Goal: Information Seeking & Learning: Compare options

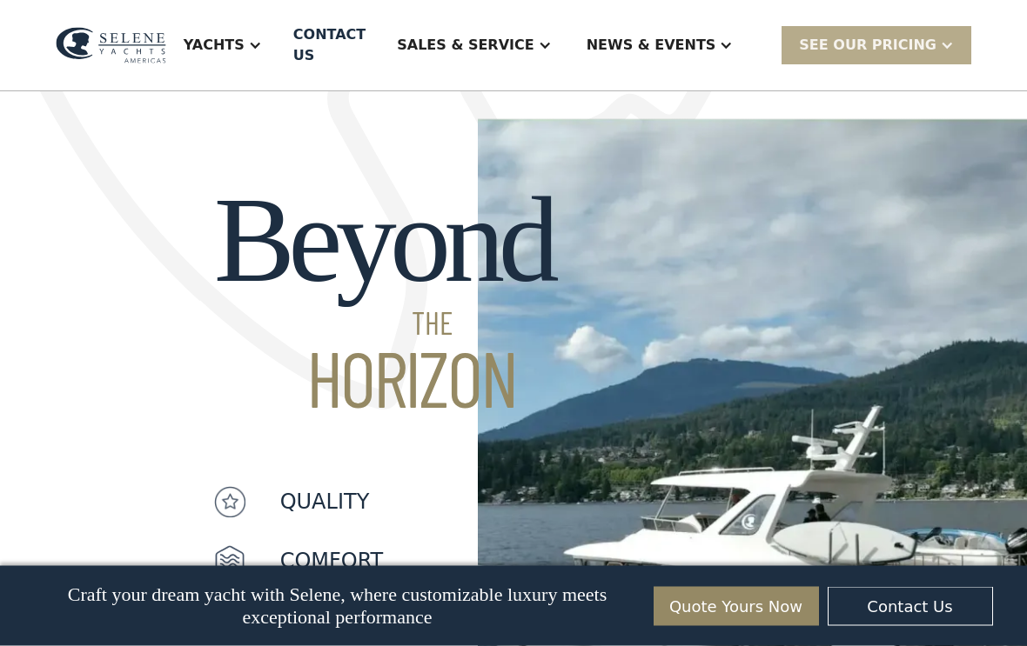
scroll to position [1299, 0]
click at [244, 49] on div "Yachts" at bounding box center [214, 45] width 61 height 21
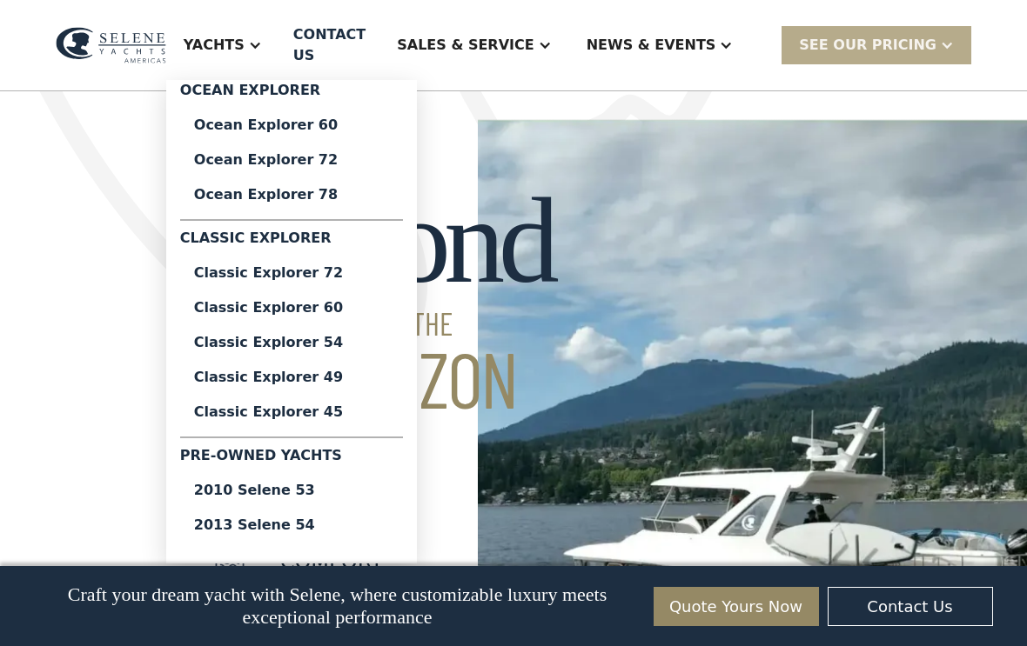
click at [269, 118] on div "Ocean Explorer 60" at bounding box center [291, 125] width 195 height 14
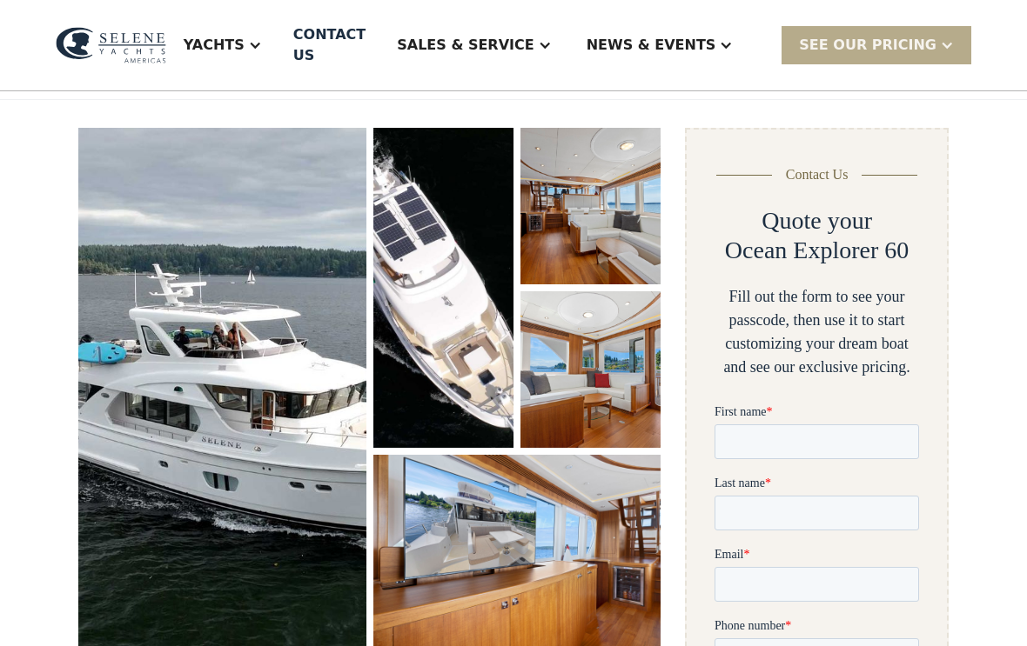
scroll to position [214, 0]
click at [144, 398] on img "open lightbox" at bounding box center [222, 387] width 288 height 519
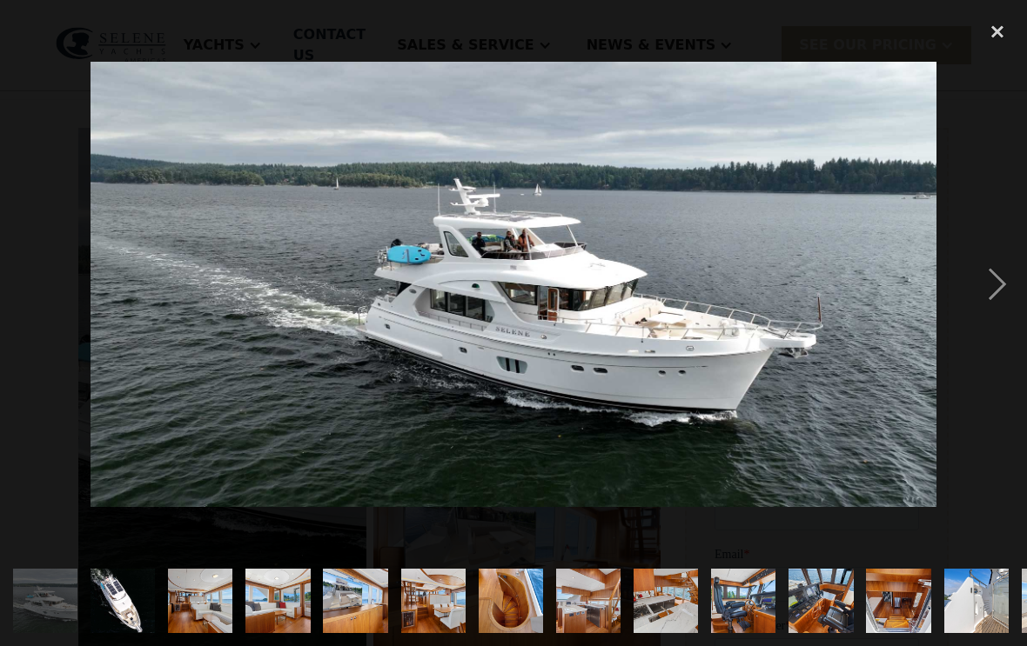
click at [991, 316] on div "next image" at bounding box center [996, 284] width 59 height 543
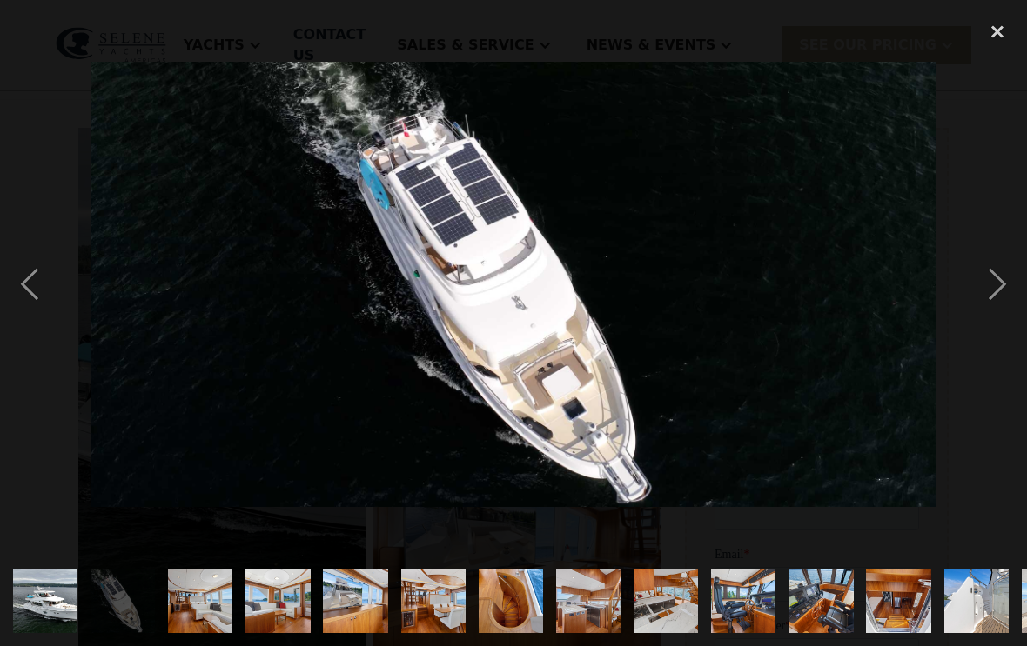
scroll to position [0, 0]
click at [991, 304] on div "next image" at bounding box center [996, 284] width 59 height 543
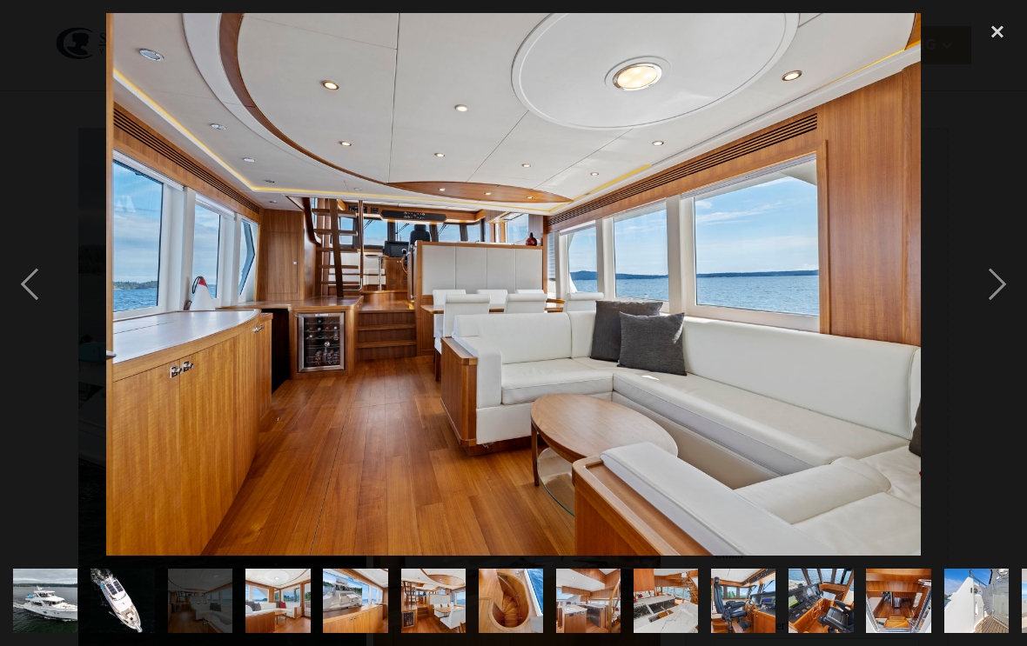
click at [987, 305] on div "next image" at bounding box center [996, 284] width 59 height 543
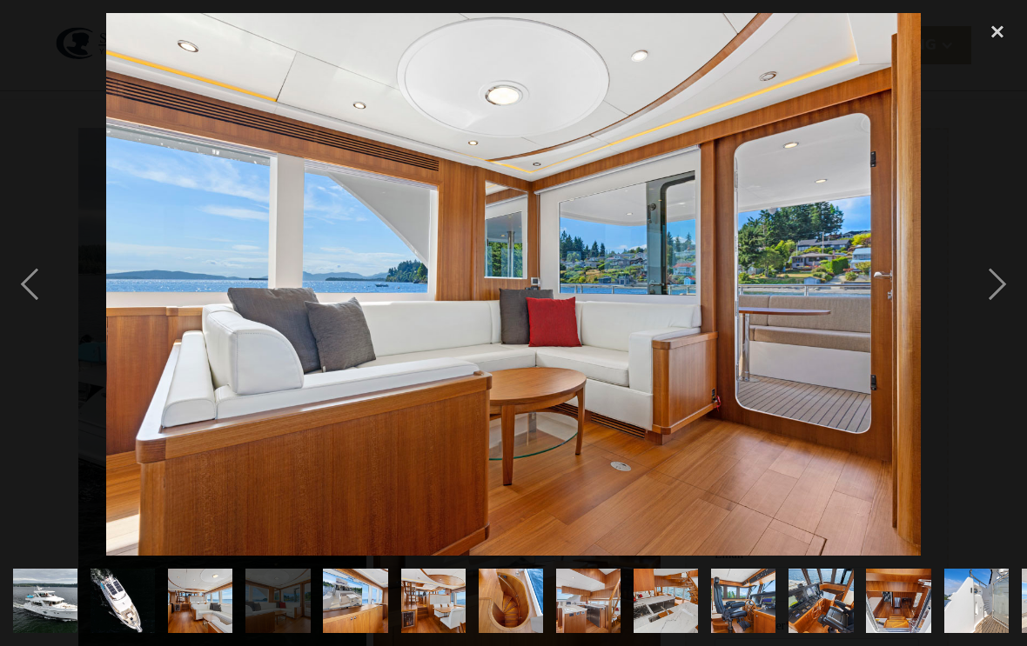
click at [987, 306] on div "next image" at bounding box center [996, 284] width 59 height 543
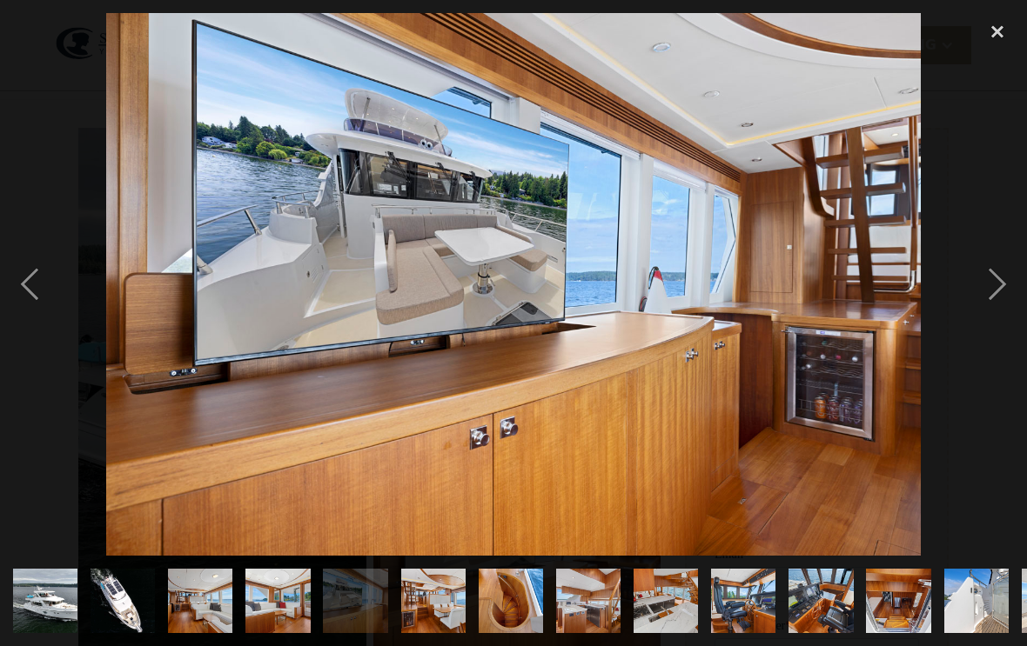
click at [989, 310] on div "next image" at bounding box center [996, 284] width 59 height 543
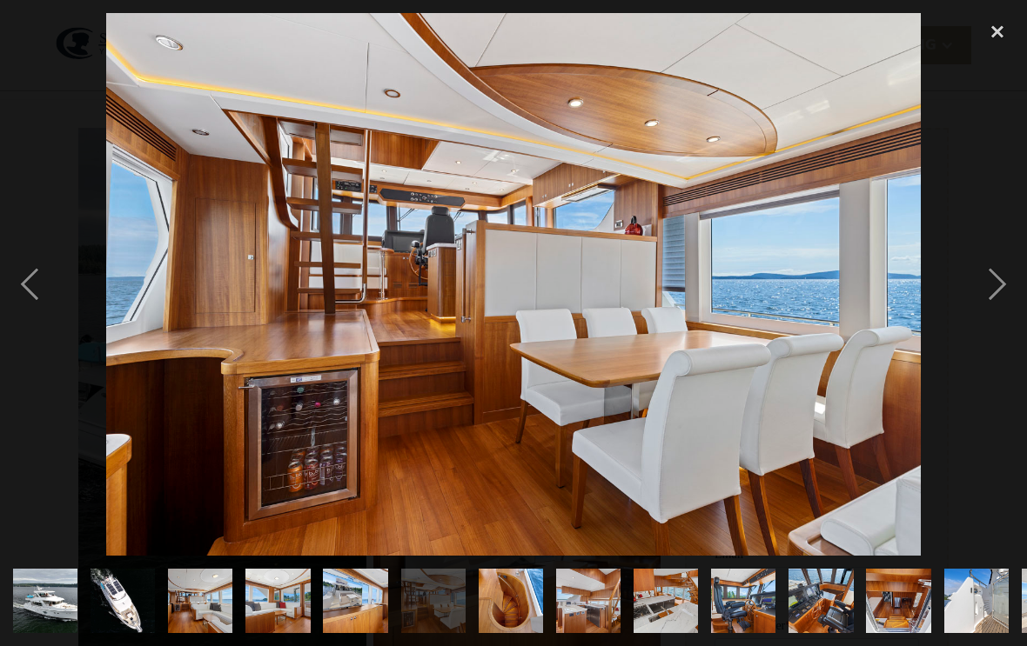
click at [985, 309] on div "next image" at bounding box center [996, 284] width 59 height 543
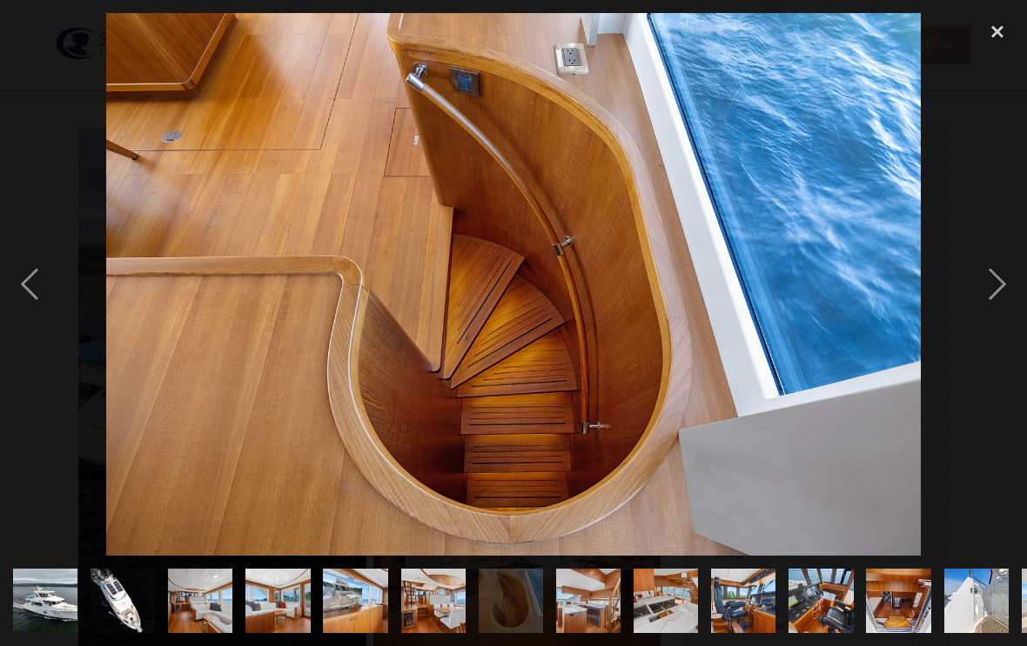
click at [984, 314] on div "next image" at bounding box center [996, 284] width 59 height 543
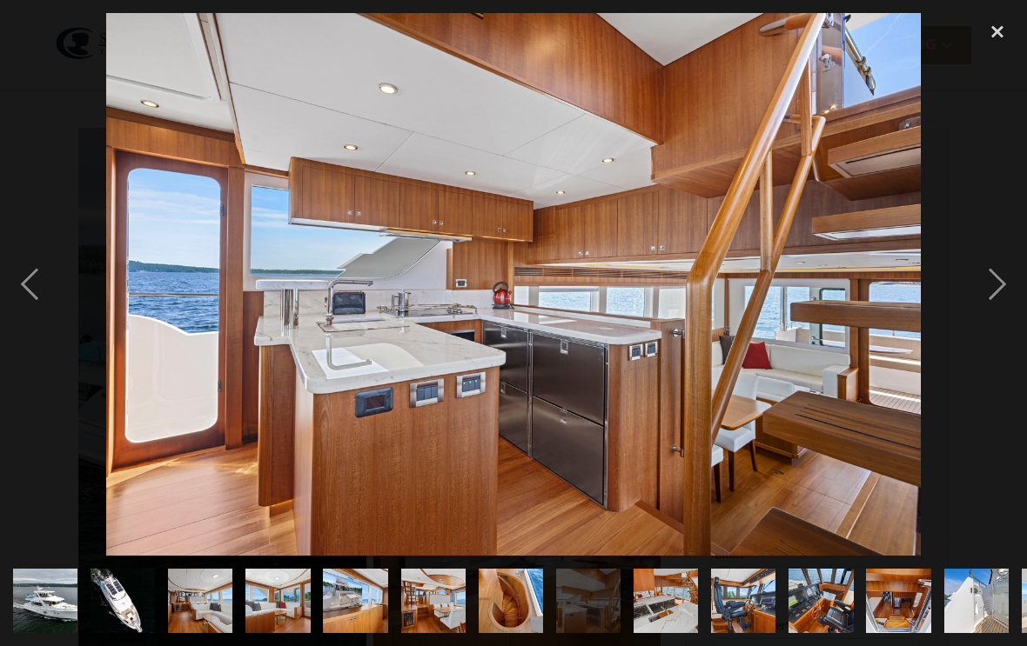
click at [985, 316] on div "next image" at bounding box center [996, 284] width 59 height 543
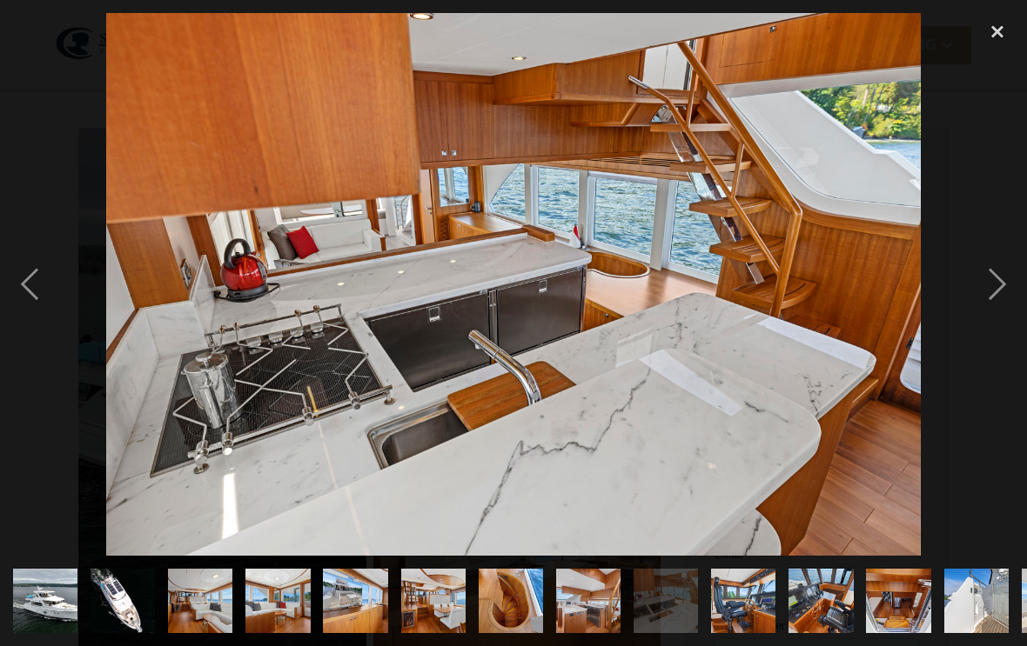
click at [983, 307] on div "next image" at bounding box center [996, 284] width 59 height 543
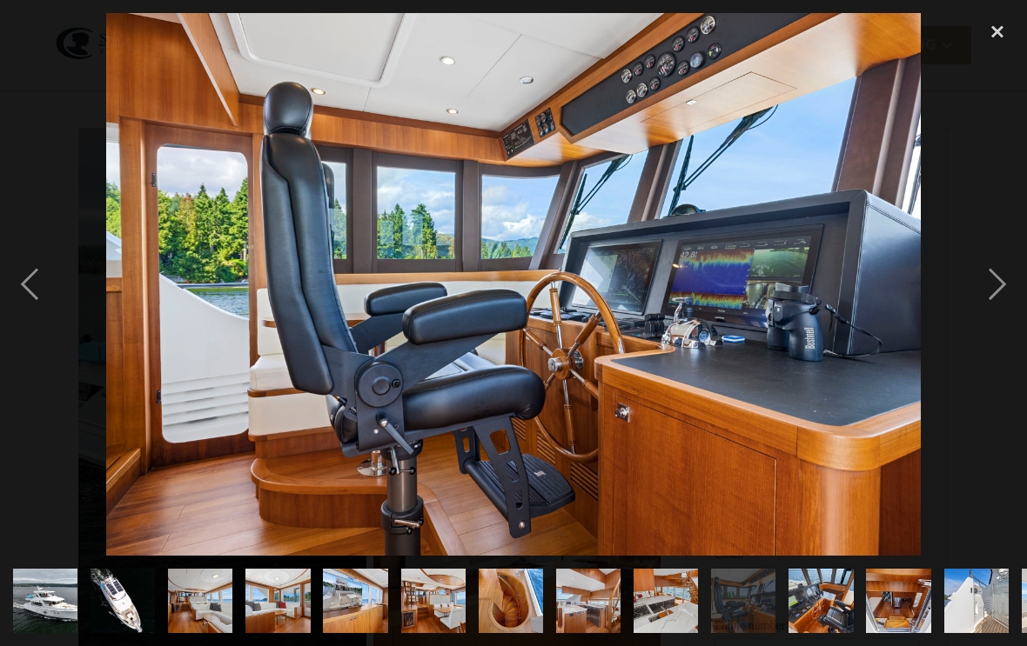
click at [987, 300] on div "next image" at bounding box center [996, 284] width 59 height 543
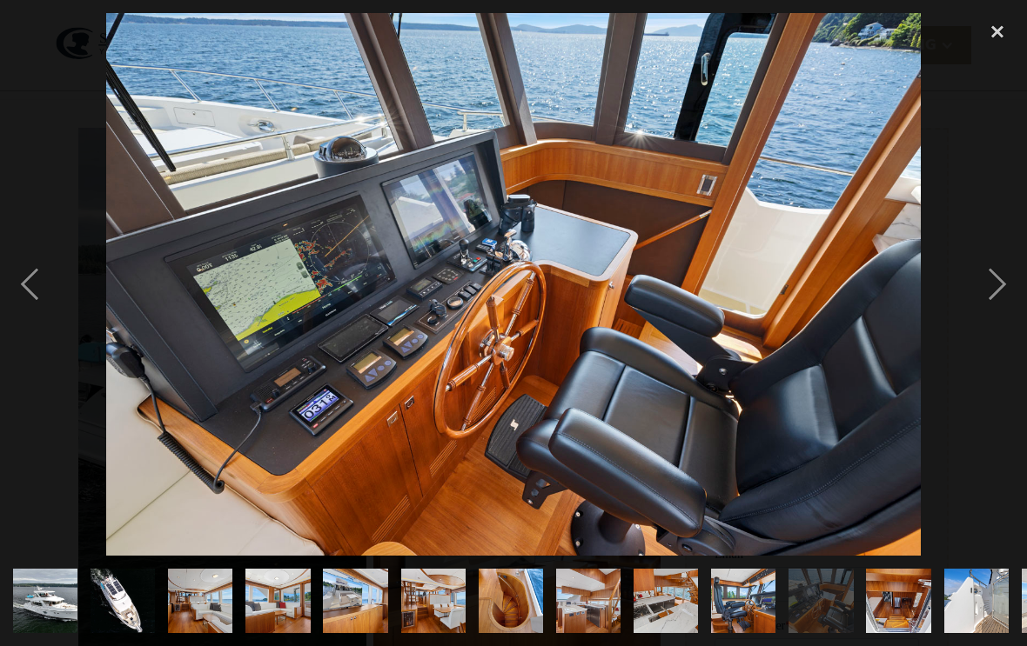
click at [985, 298] on div "next image" at bounding box center [996, 284] width 59 height 543
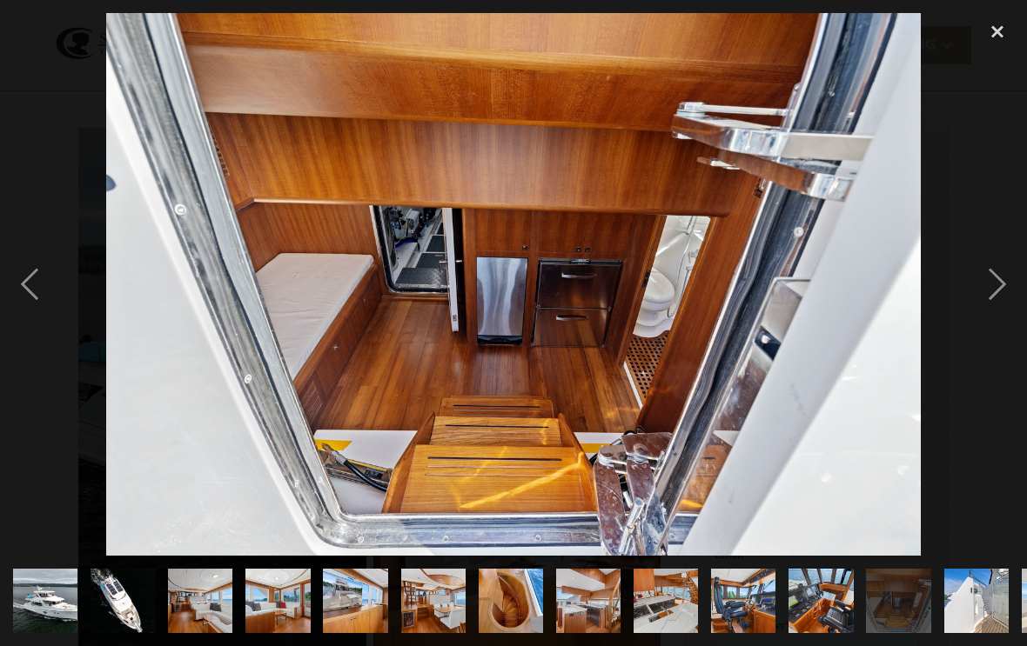
click at [983, 305] on div "next image" at bounding box center [996, 284] width 59 height 543
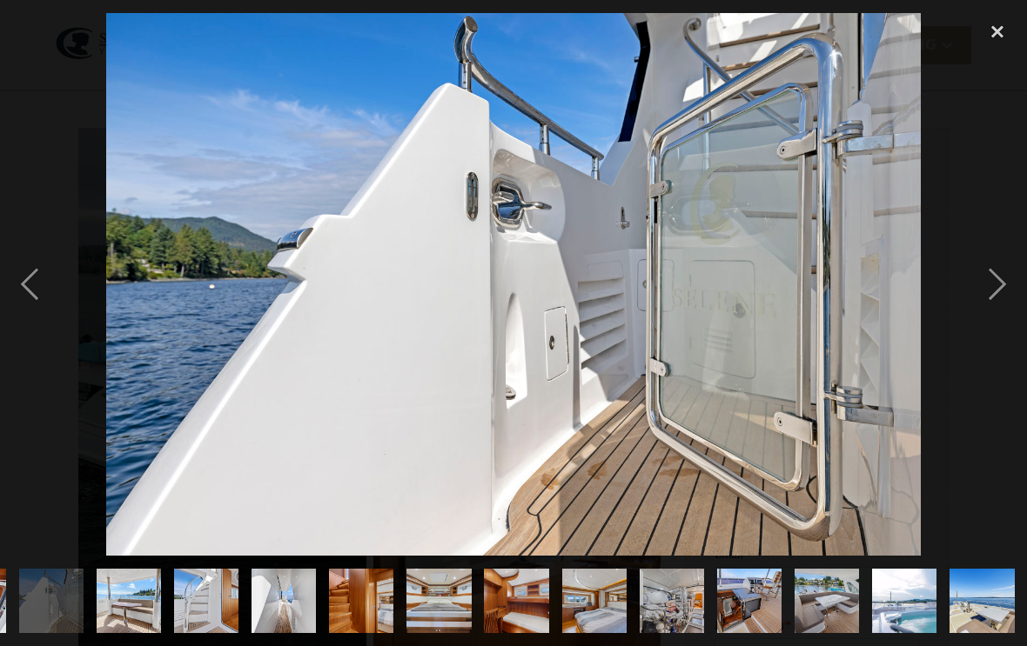
scroll to position [0, 978]
click at [984, 304] on div "next image" at bounding box center [996, 284] width 59 height 543
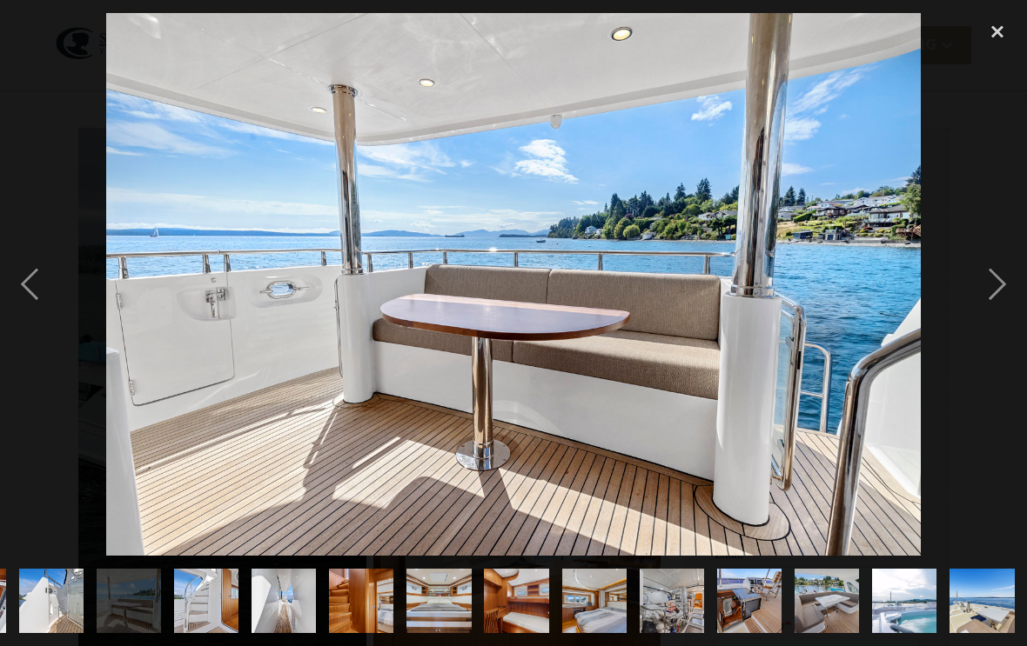
click at [983, 303] on div "next image" at bounding box center [996, 284] width 59 height 543
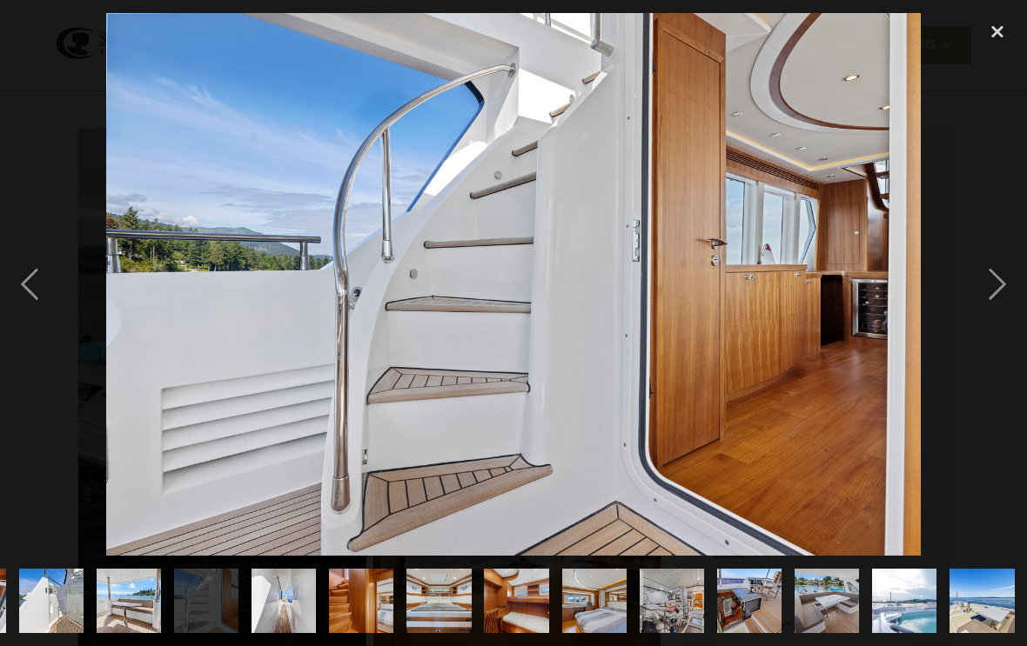
click at [985, 305] on div "next image" at bounding box center [996, 284] width 59 height 543
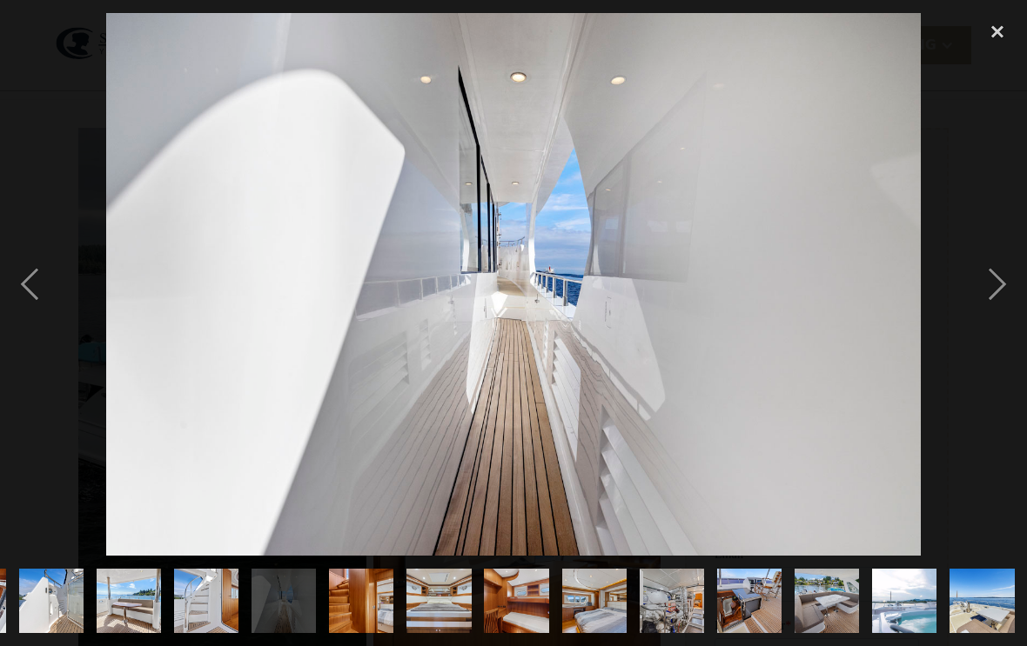
click at [984, 305] on div "next image" at bounding box center [996, 284] width 59 height 543
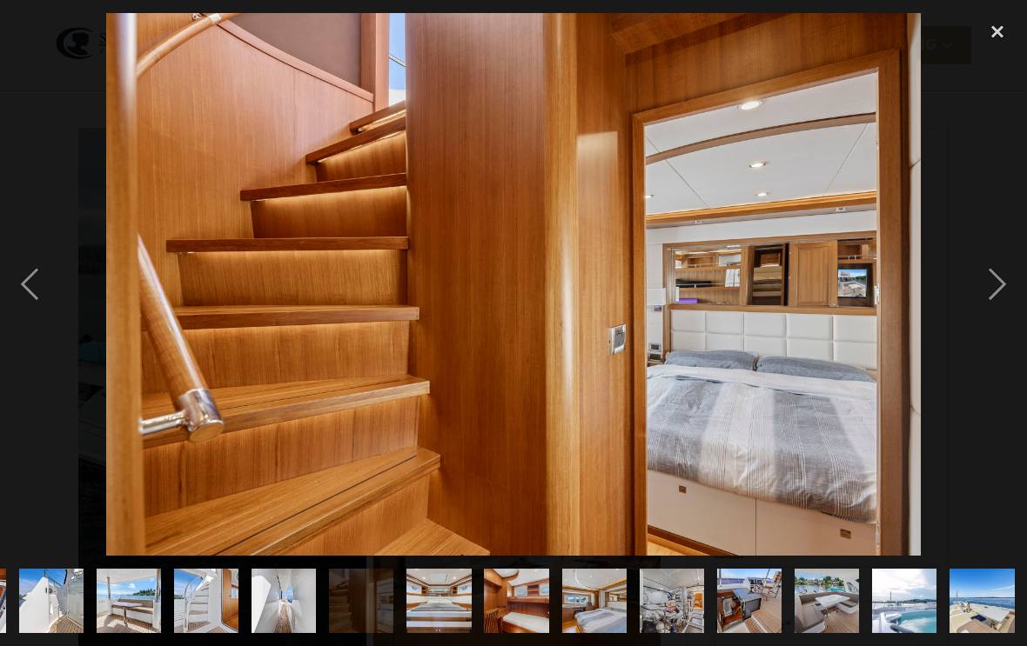
click at [982, 305] on div "next image" at bounding box center [996, 284] width 59 height 543
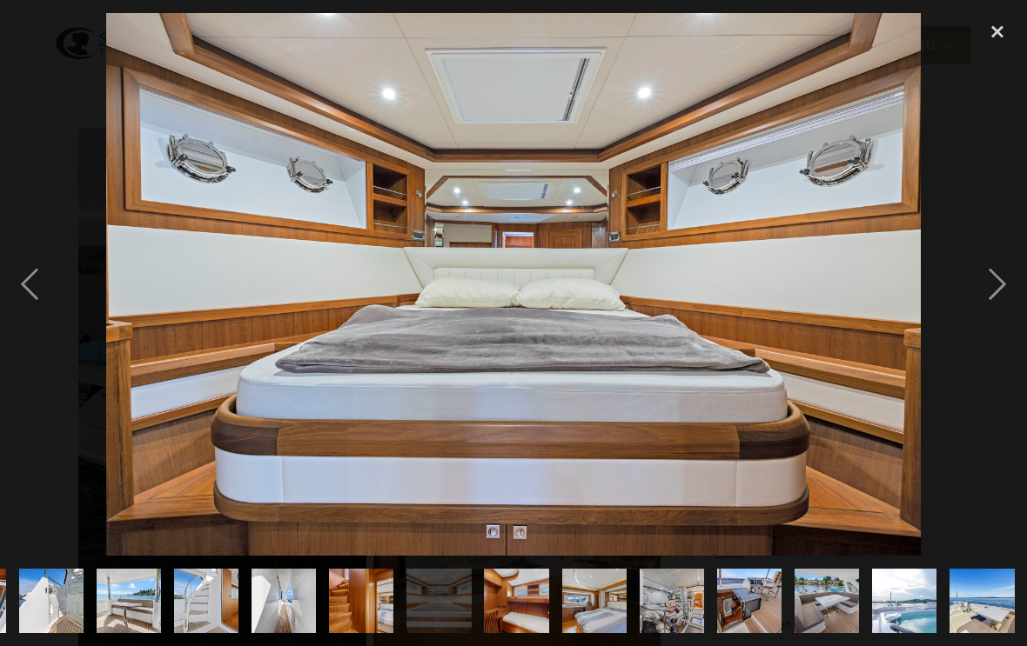
click at [985, 305] on div "next image" at bounding box center [996, 284] width 59 height 543
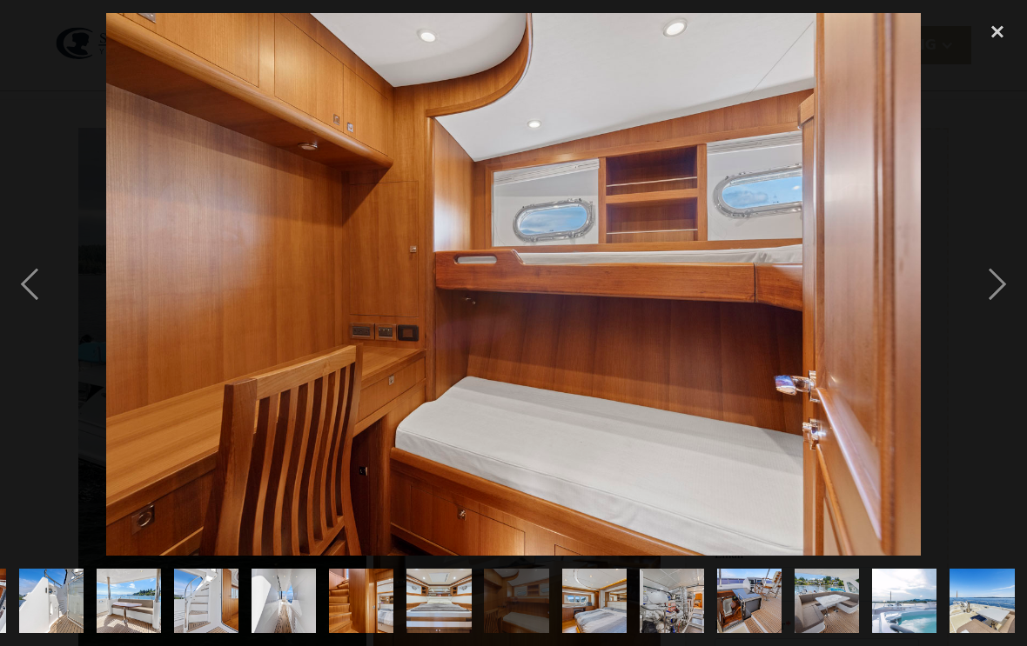
click at [985, 308] on div "next image" at bounding box center [996, 284] width 59 height 543
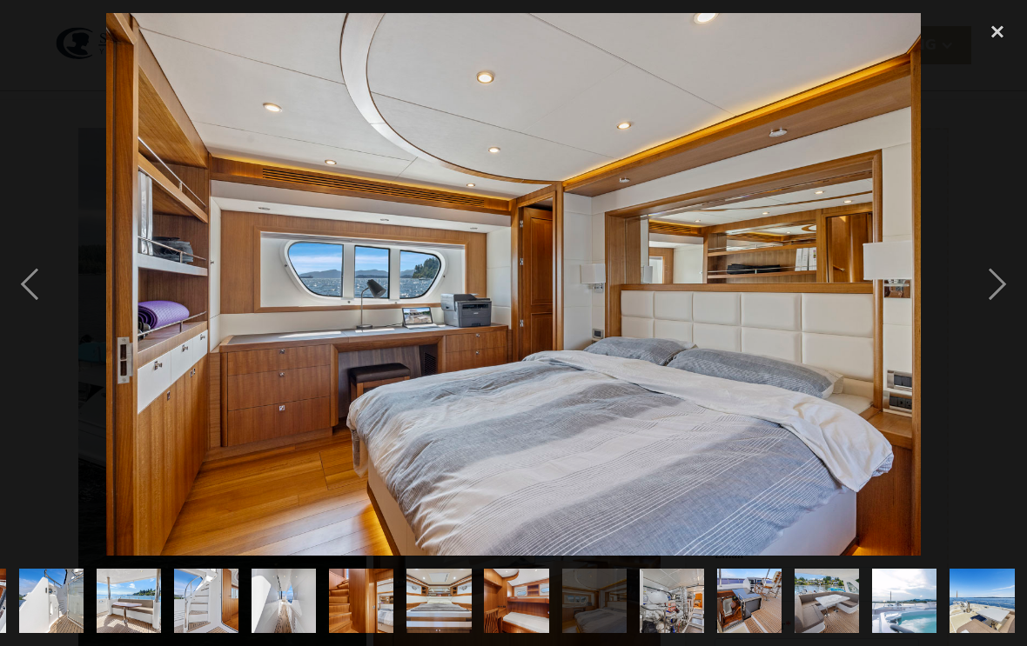
click at [981, 308] on div "next image" at bounding box center [996, 284] width 59 height 543
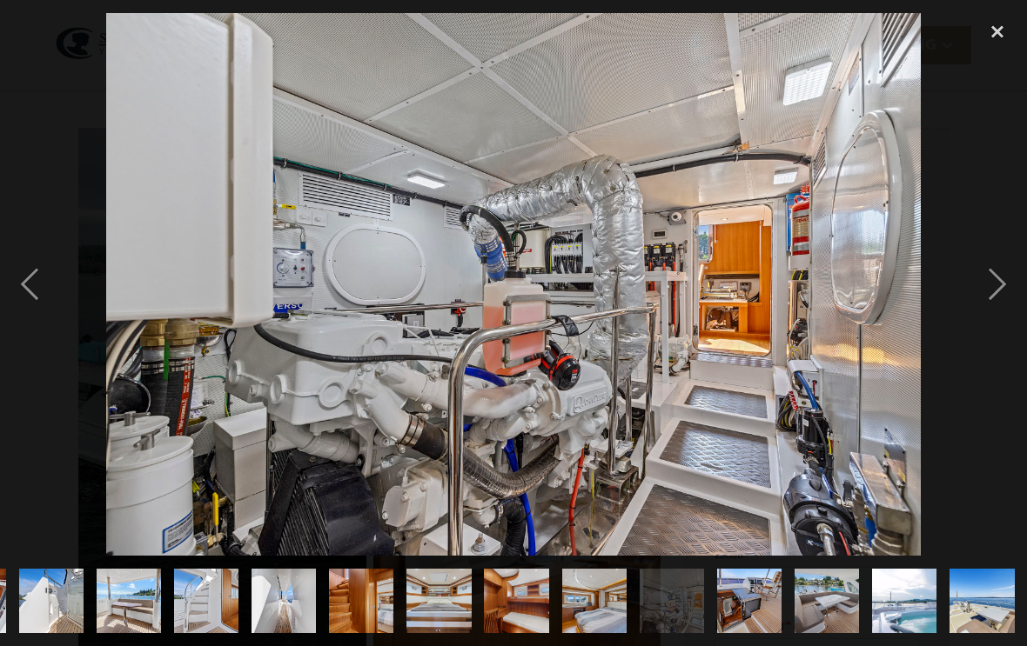
click at [984, 311] on div "next image" at bounding box center [996, 284] width 59 height 543
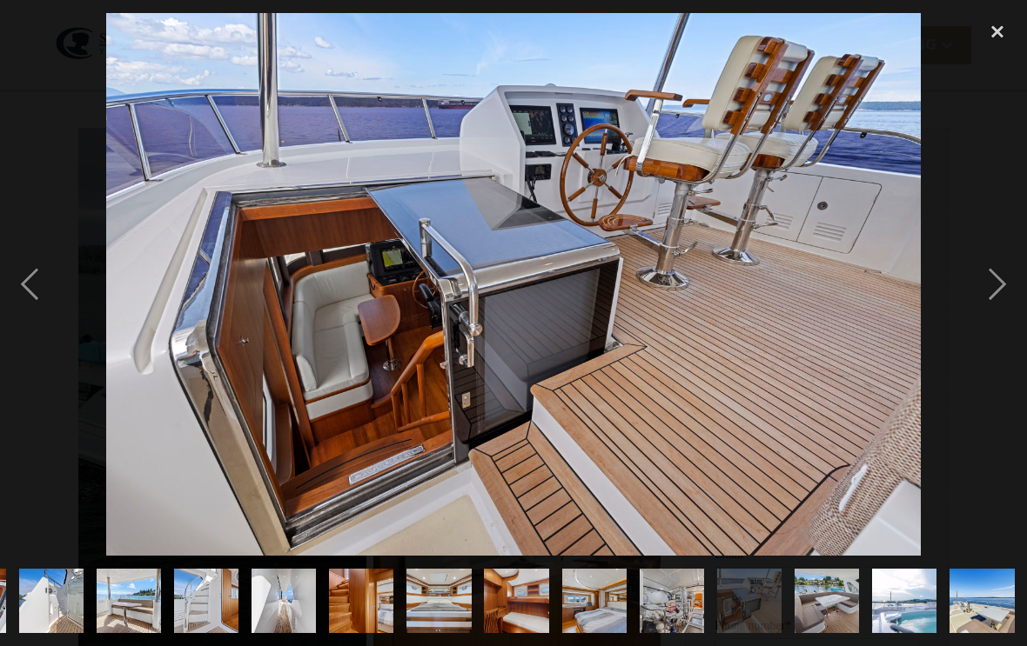
click at [985, 315] on div "next image" at bounding box center [996, 284] width 59 height 543
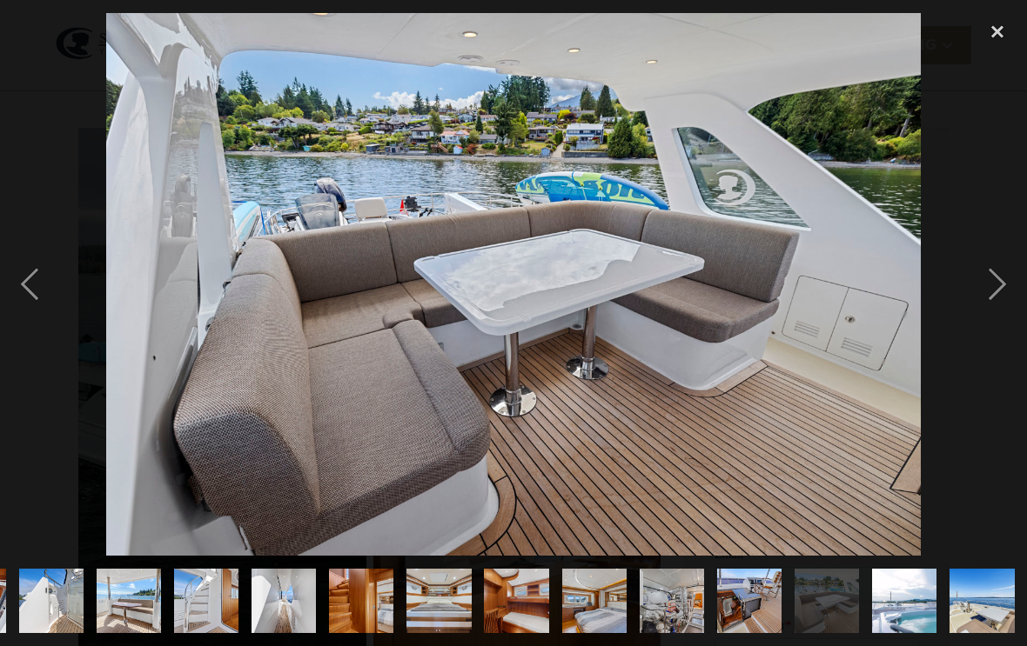
click at [984, 317] on div "next image" at bounding box center [996, 284] width 59 height 543
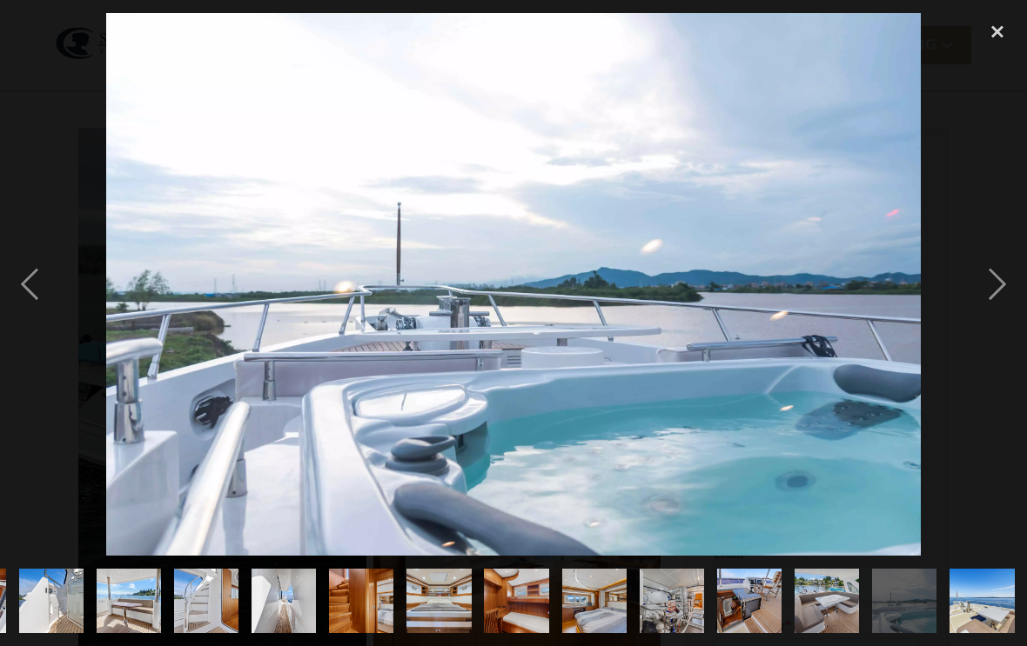
click at [981, 311] on div "next image" at bounding box center [996, 284] width 59 height 543
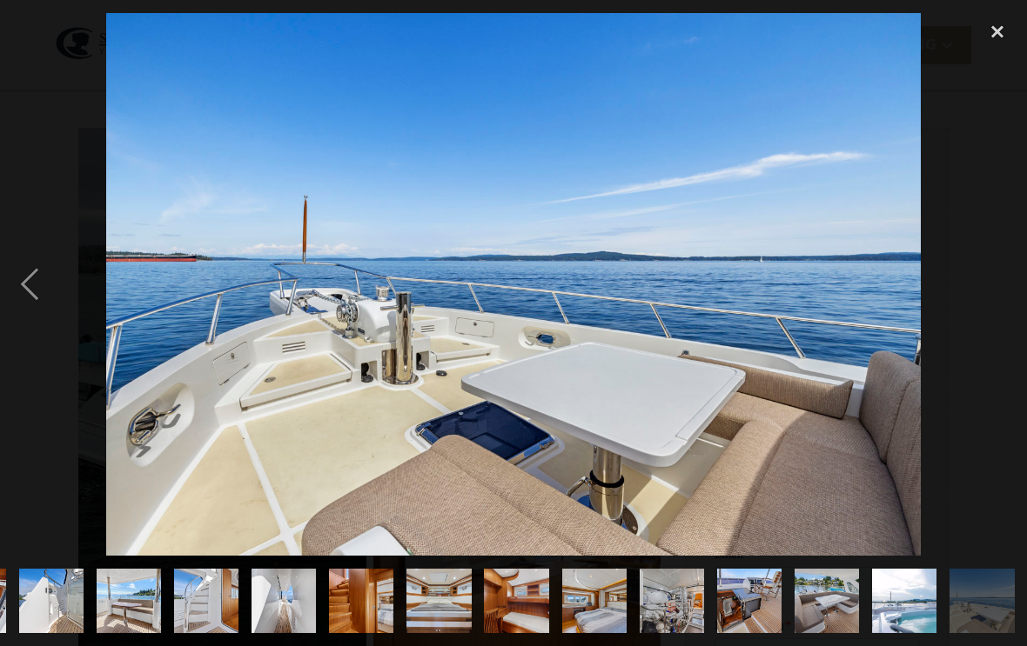
scroll to position [0, 1011]
click at [984, 310] on div "next image" at bounding box center [996, 284] width 59 height 543
click at [987, 316] on div "next image" at bounding box center [996, 284] width 59 height 543
click at [26, 296] on div "previous image" at bounding box center [29, 284] width 59 height 543
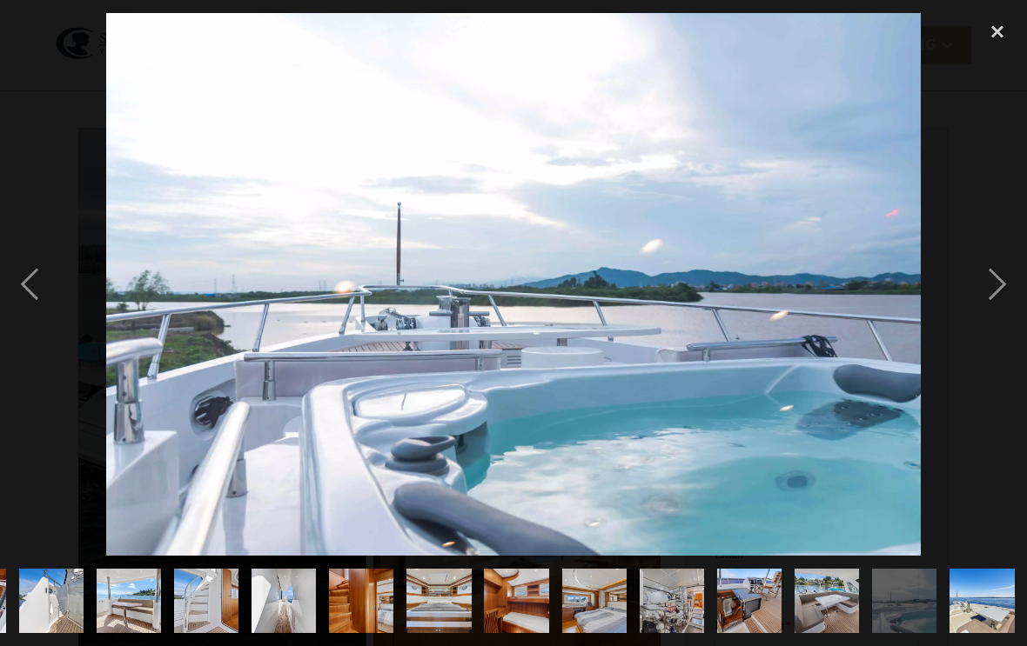
click at [997, 305] on div "next image" at bounding box center [996, 284] width 59 height 543
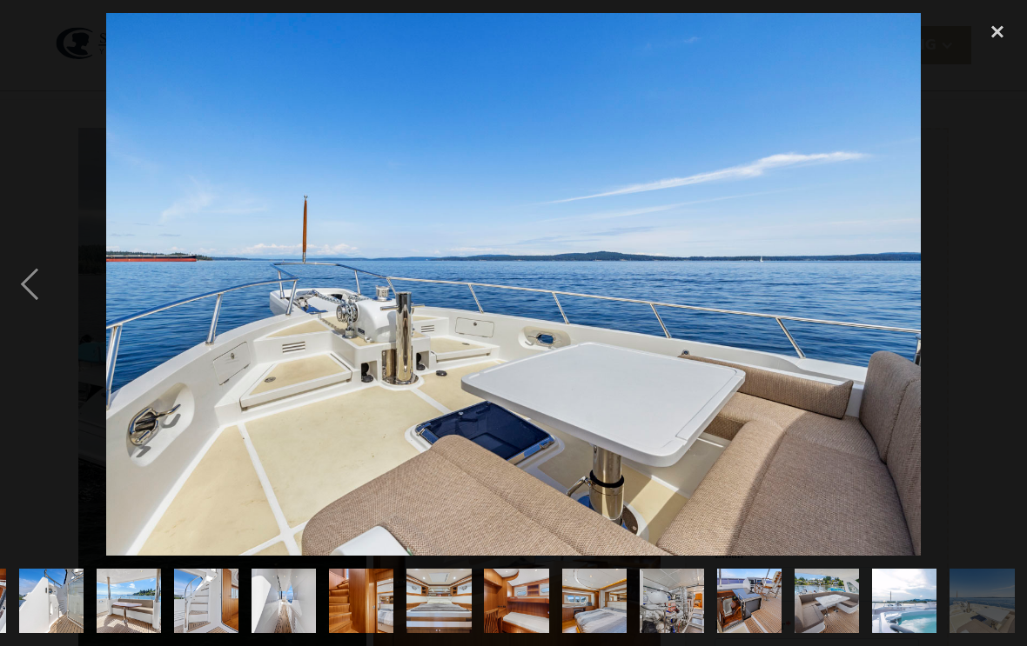
click at [1001, 39] on div "close lightbox" at bounding box center [996, 32] width 59 height 38
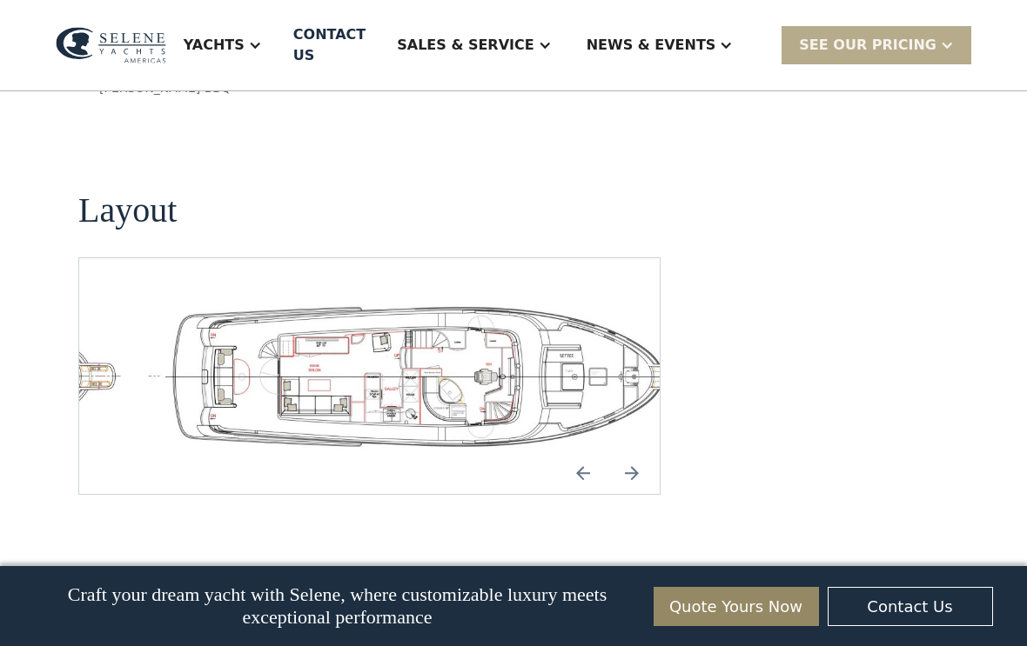
scroll to position [3765, 0]
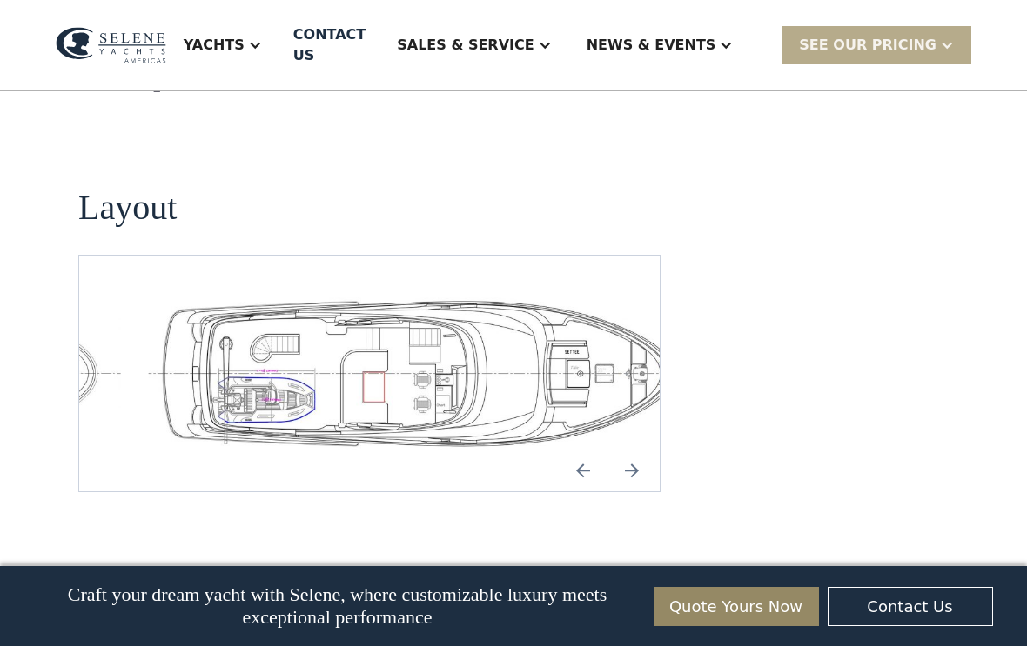
click at [641, 450] on img "Next slide" at bounding box center [632, 471] width 42 height 42
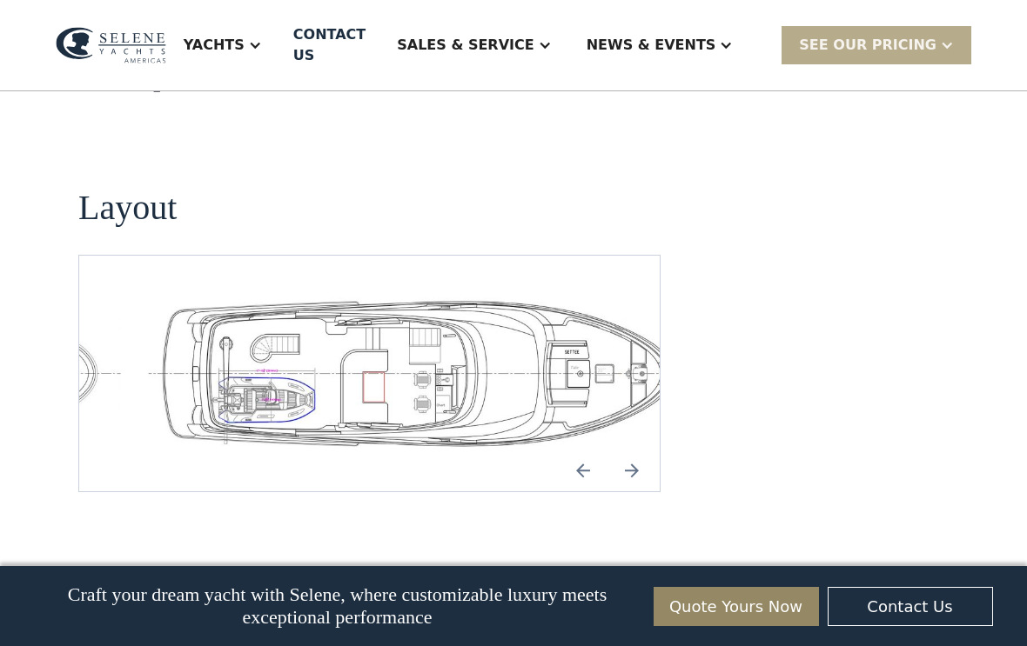
click at [571, 450] on img "Previous slide" at bounding box center [583, 471] width 42 height 42
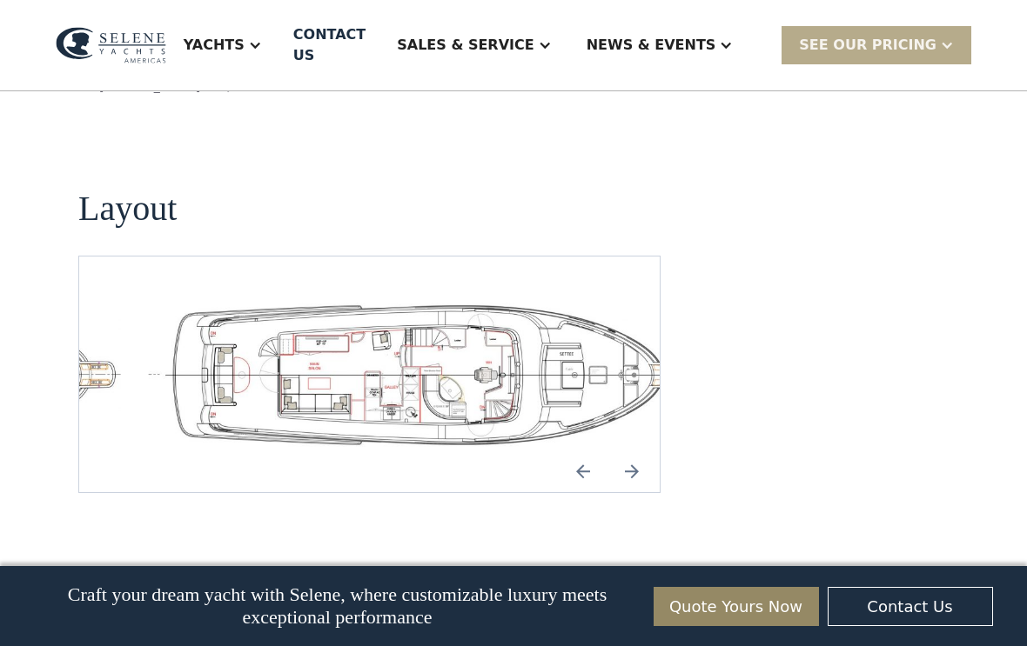
click at [611, 451] on img "Next slide" at bounding box center [632, 472] width 42 height 42
click at [603, 451] on img "Previous slide" at bounding box center [583, 472] width 42 height 42
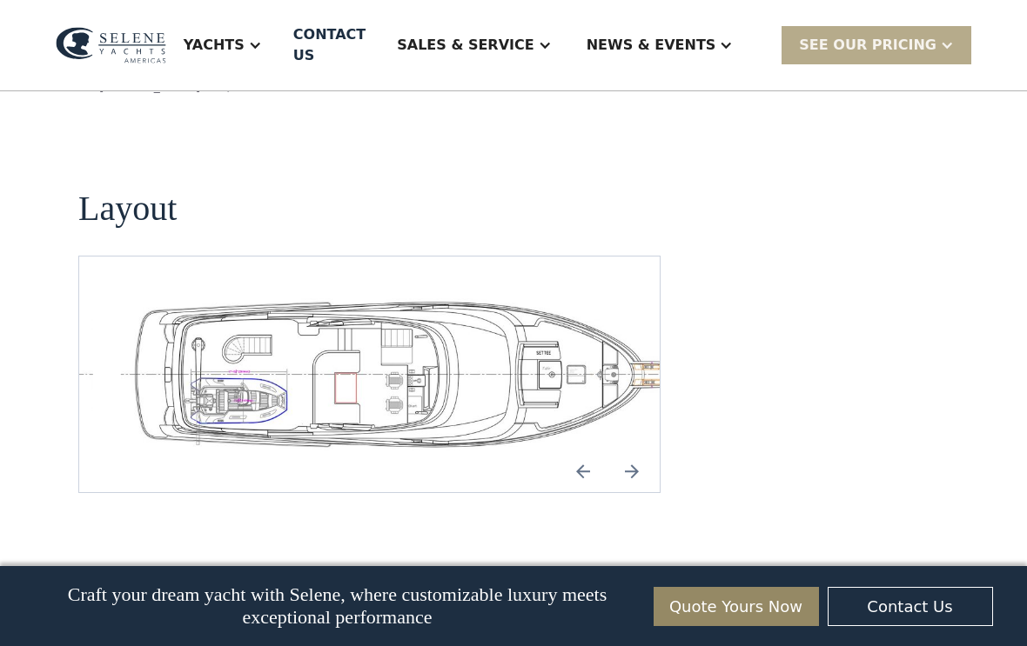
click at [623, 451] on img "Next slide" at bounding box center [632, 472] width 42 height 42
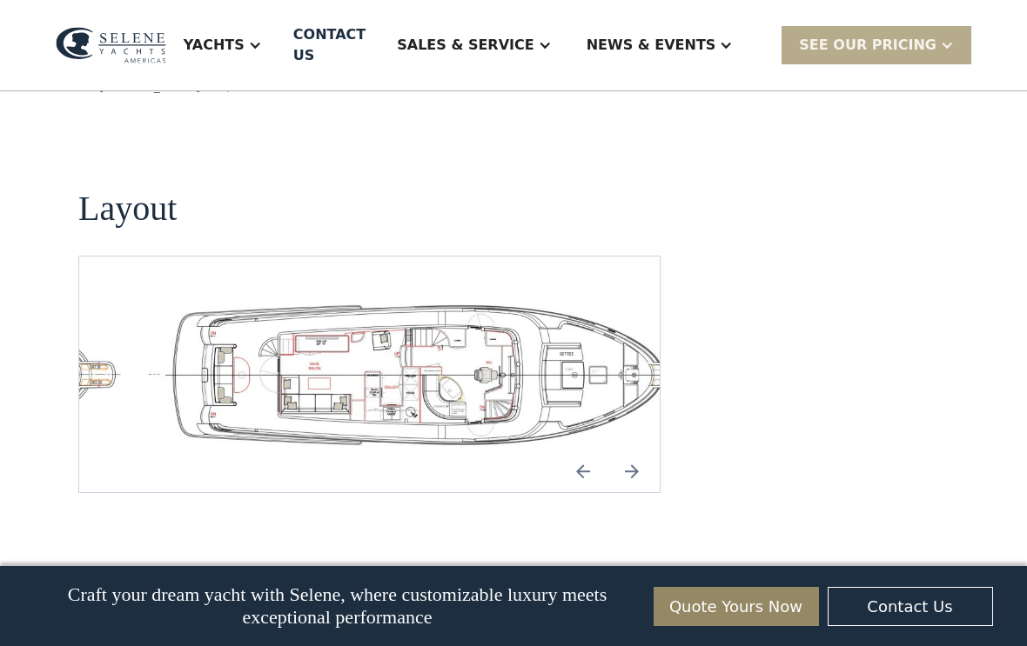
click at [618, 451] on img "Next slide" at bounding box center [632, 472] width 42 height 42
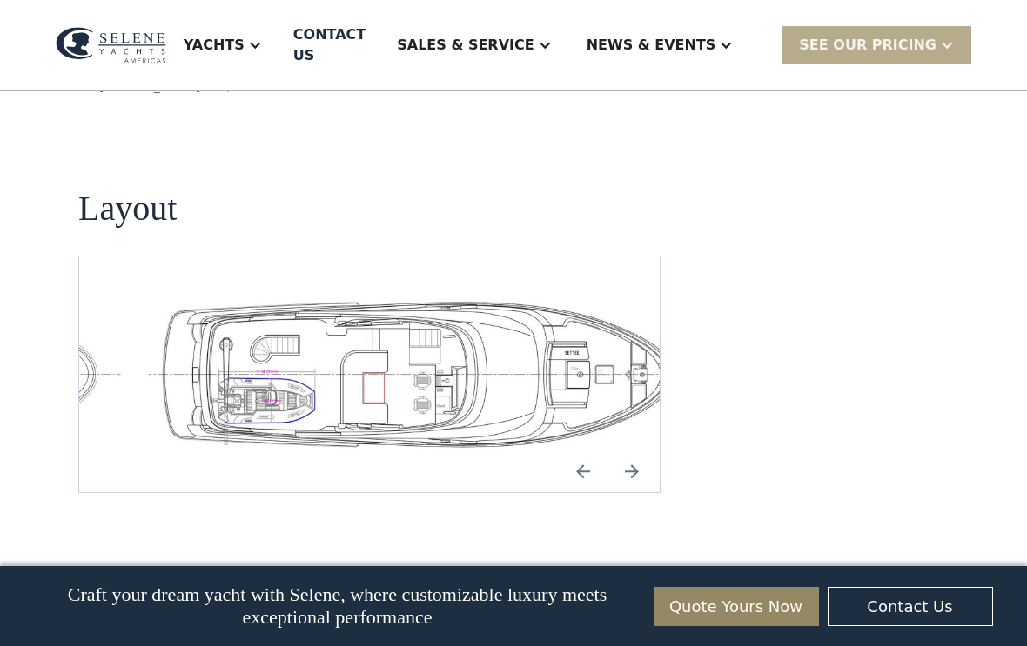
click at [244, 36] on div "Yachts" at bounding box center [214, 45] width 61 height 21
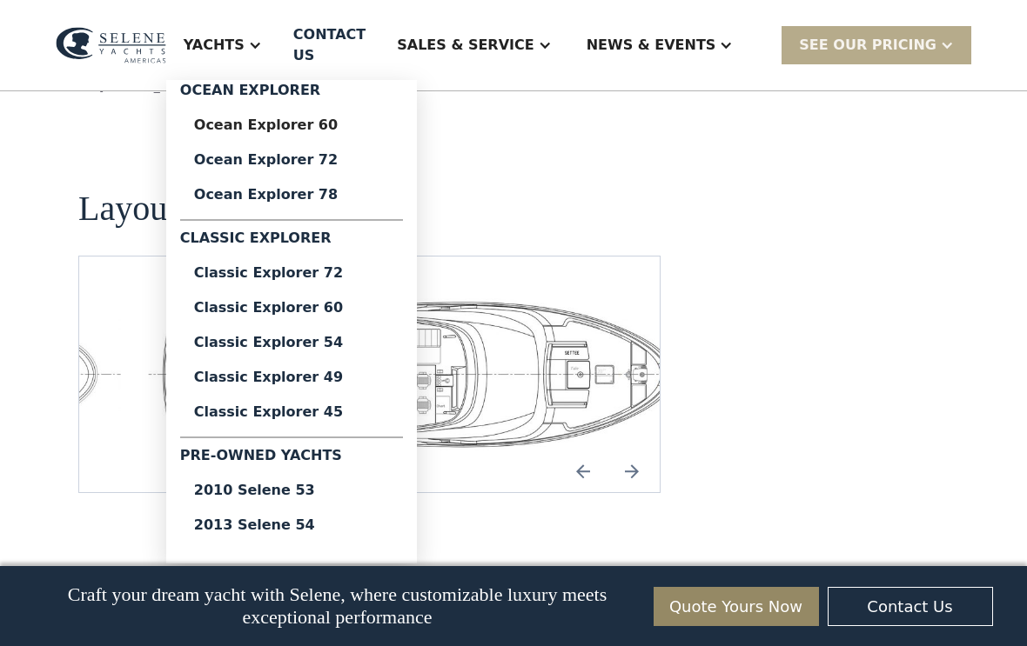
click at [238, 301] on div "Classic Explorer 60" at bounding box center [291, 308] width 195 height 14
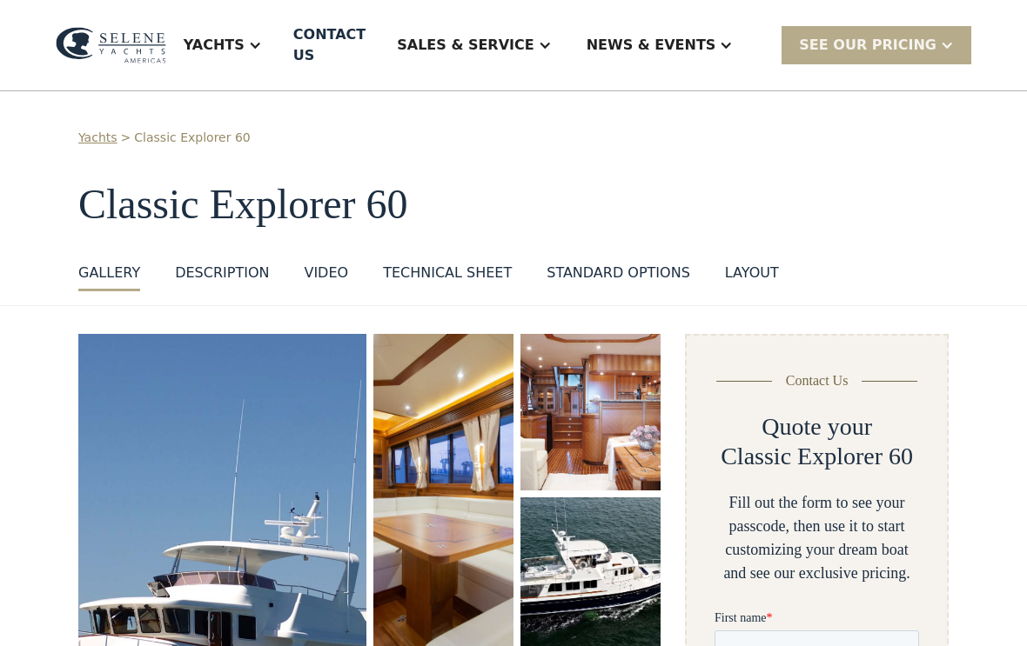
scroll to position [6, 0]
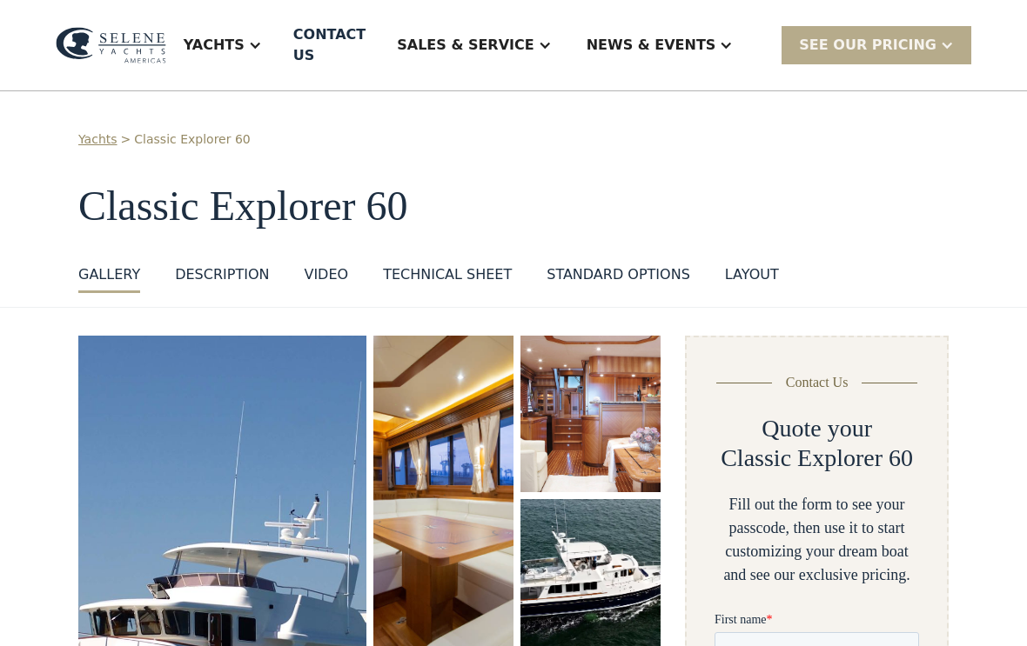
click at [450, 264] on div "Technical sheet" at bounding box center [447, 274] width 129 height 21
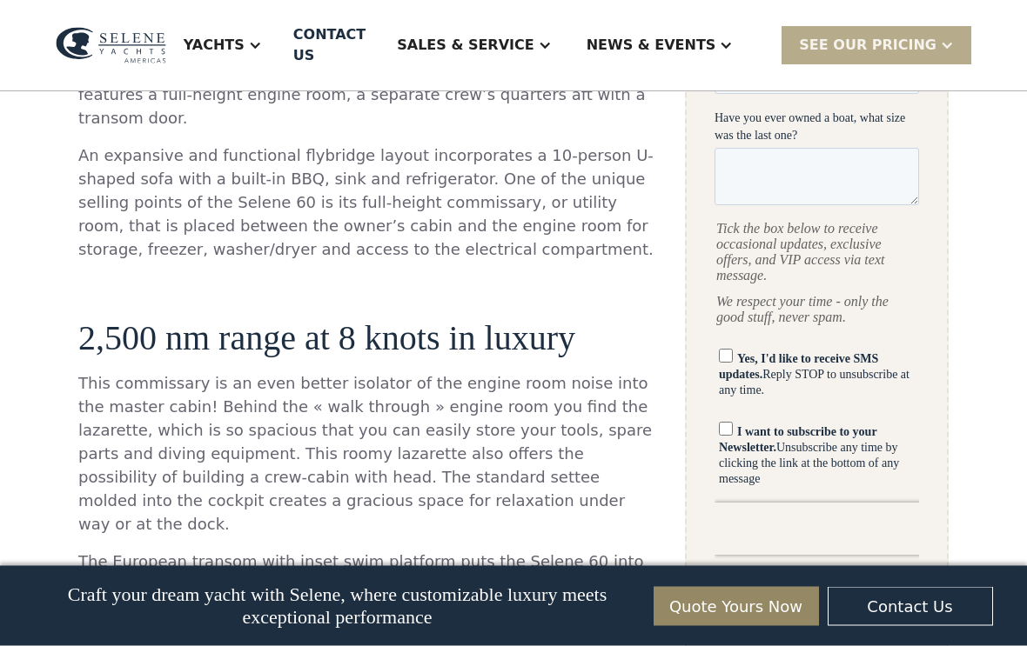
scroll to position [1021, 0]
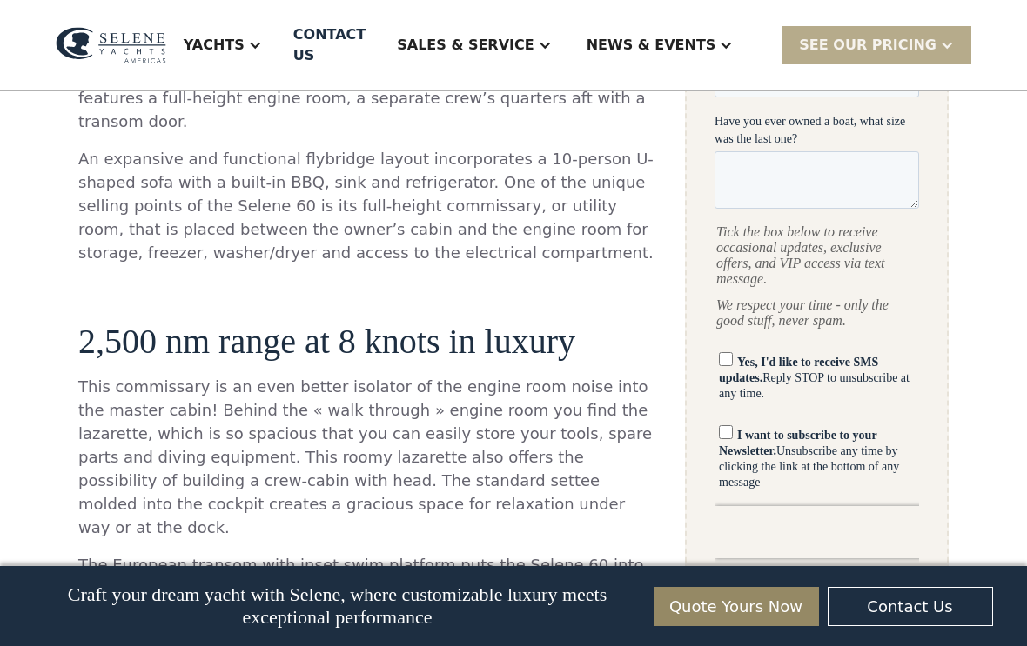
click at [244, 36] on div "Yachts" at bounding box center [214, 45] width 61 height 21
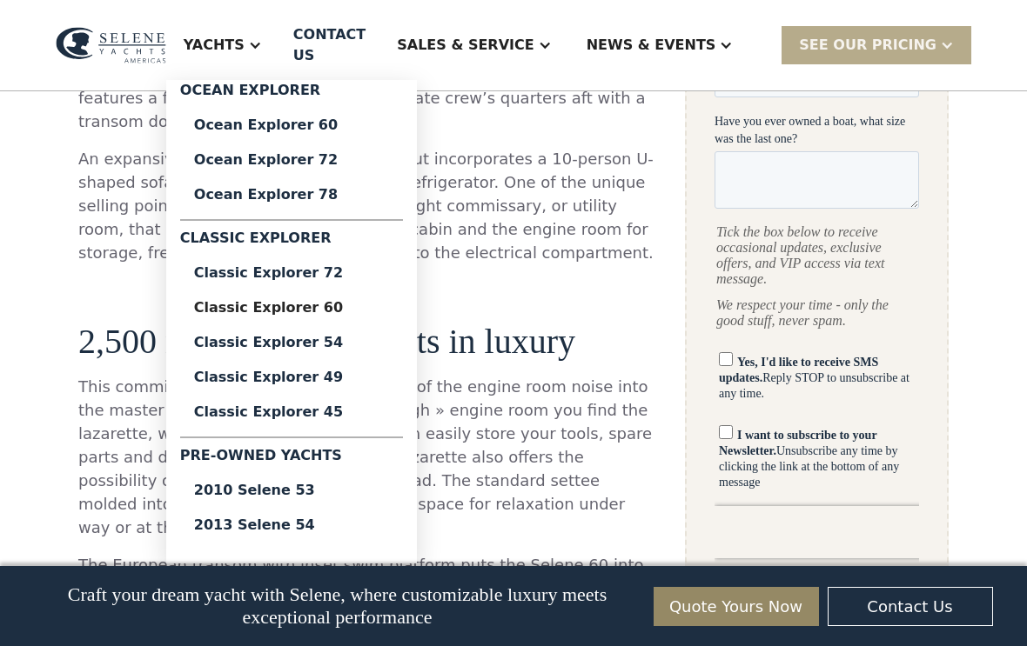
click at [233, 118] on div "Ocean Explorer 60" at bounding box center [291, 125] width 195 height 14
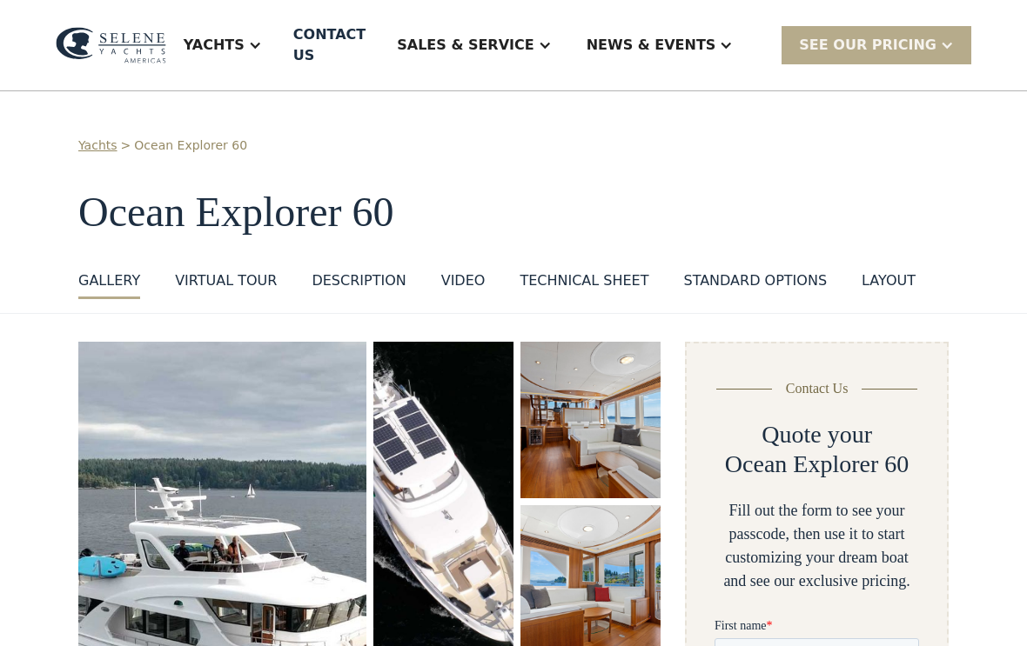
click at [577, 271] on link "Technical sheet" at bounding box center [583, 285] width 129 height 29
click at [262, 41] on div at bounding box center [255, 45] width 14 height 14
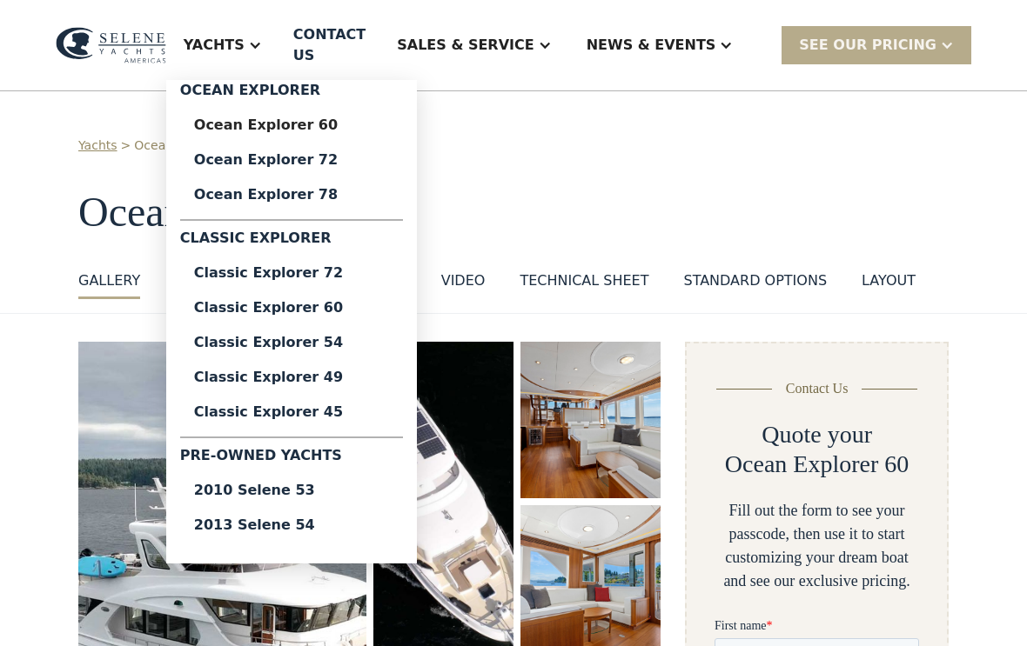
click at [271, 50] on div "Yachts" at bounding box center [222, 45] width 113 height 70
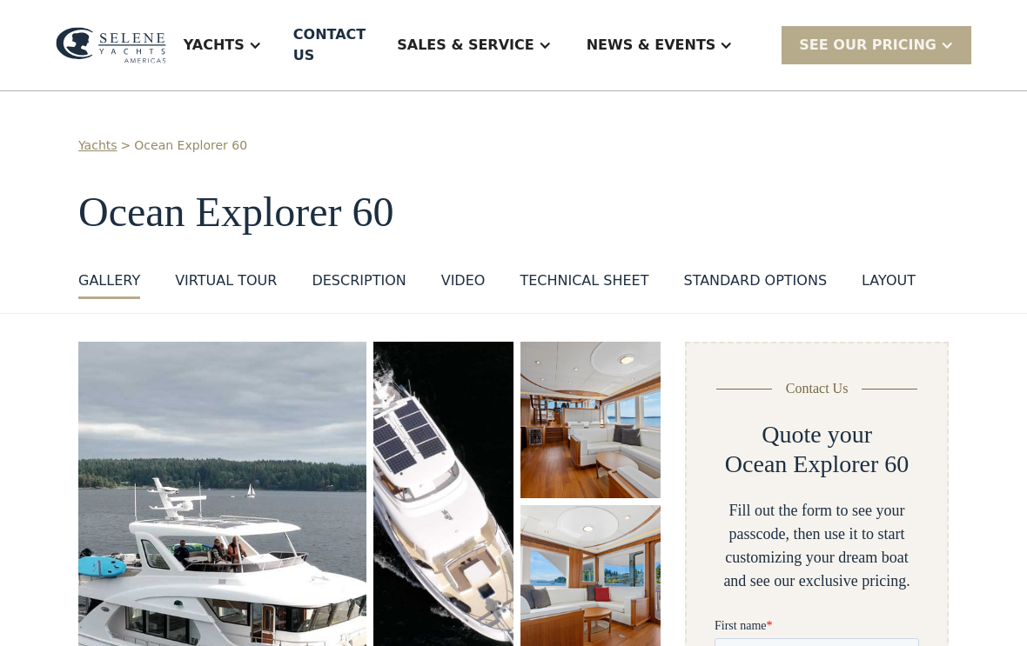
click at [265, 37] on div "Yachts" at bounding box center [222, 45] width 113 height 70
